Goal: Task Accomplishment & Management: Manage account settings

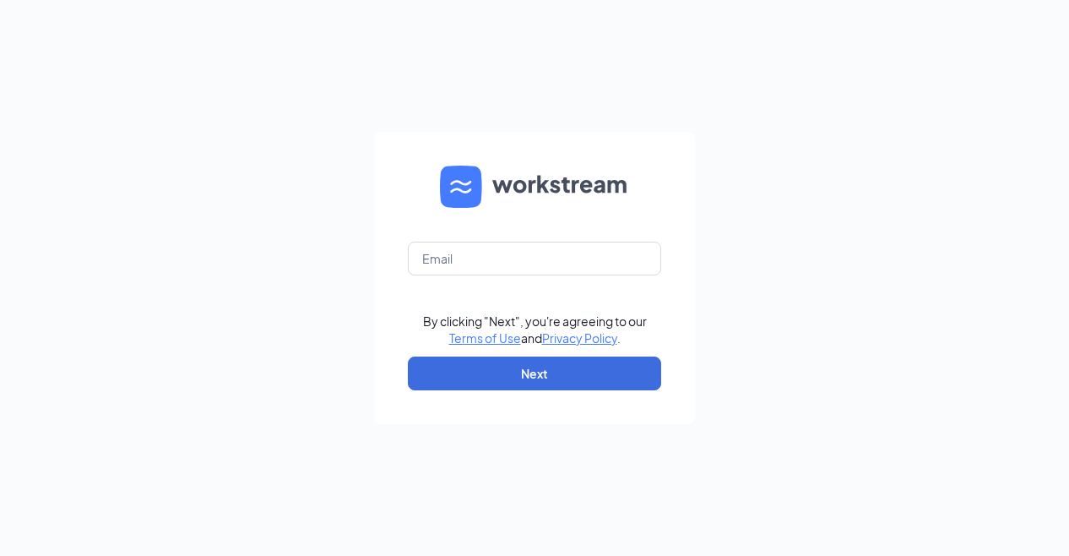
click at [508, 229] on form "By clicking "Next", you're agreeing to our Terms of Use and Privacy Policy . Ne…" at bounding box center [534, 278] width 321 height 292
click at [527, 270] on input "text" at bounding box center [534, 259] width 253 height 34
type input "talent@cfacovington21.com"
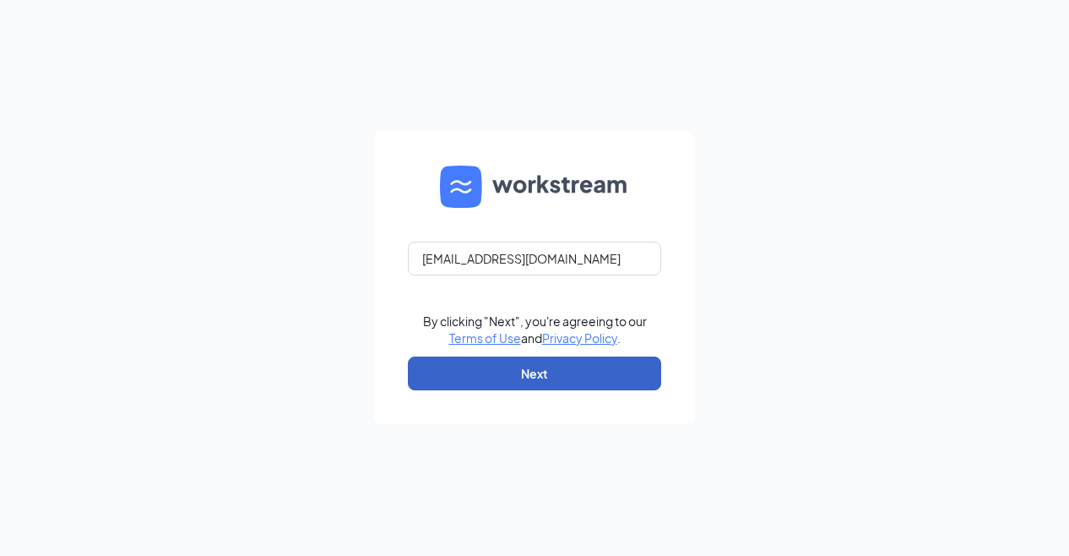
click at [536, 373] on button "Next" at bounding box center [534, 373] width 253 height 34
